Goal: Task Accomplishment & Management: Use online tool/utility

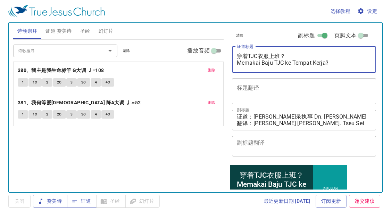
drag, startPoint x: 296, startPoint y: 53, endPoint x: 237, endPoint y: 52, distance: 59.0
click at [237, 52] on div "穿着TJC衣服上班？ Memakai Baju TJC ke Tempat Kerja? x 证道标题" at bounding box center [304, 60] width 144 height 26
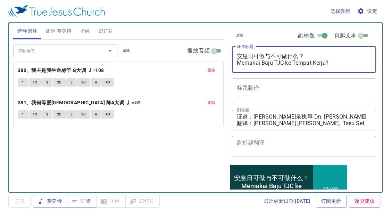
drag, startPoint x: 335, startPoint y: 64, endPoint x: 237, endPoint y: 65, distance: 97.5
click at [237, 65] on textarea "安息日可做与不可做什么？ Memakai Baju TJC ke Tempat Kerja?" at bounding box center [304, 59] width 135 height 13
type textarea "安息日可做与不可做什么？ Apakah yang Diperbolehkan da"
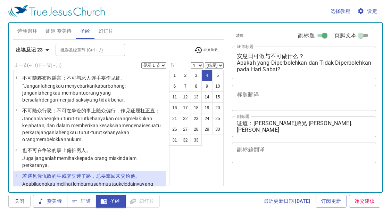
select select "4"
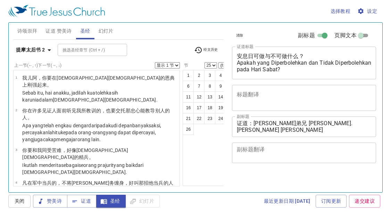
select select "25"
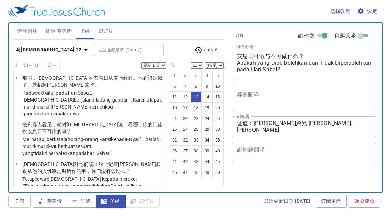
select select "13"
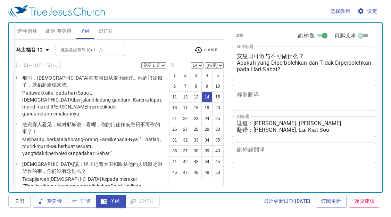
select select "14"
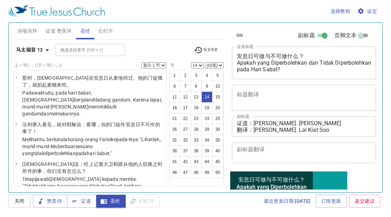
scroll to position [447, 0]
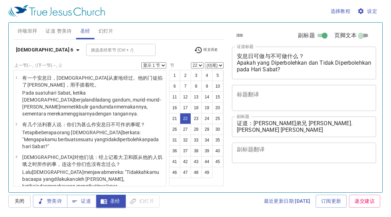
select select "22"
